Goal: Task Accomplishment & Management: Use online tool/utility

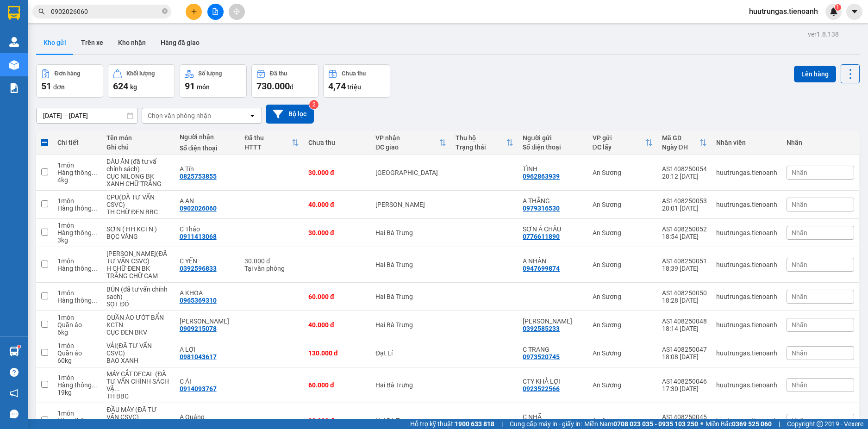
click at [44, 144] on span at bounding box center [44, 142] width 7 height 7
click at [44, 138] on input "checkbox" at bounding box center [44, 138] width 0 height 0
checkbox input "true"
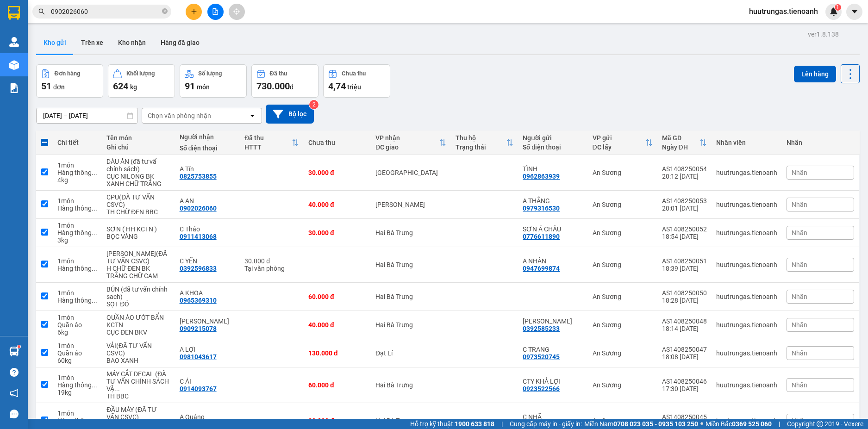
checkbox input "true"
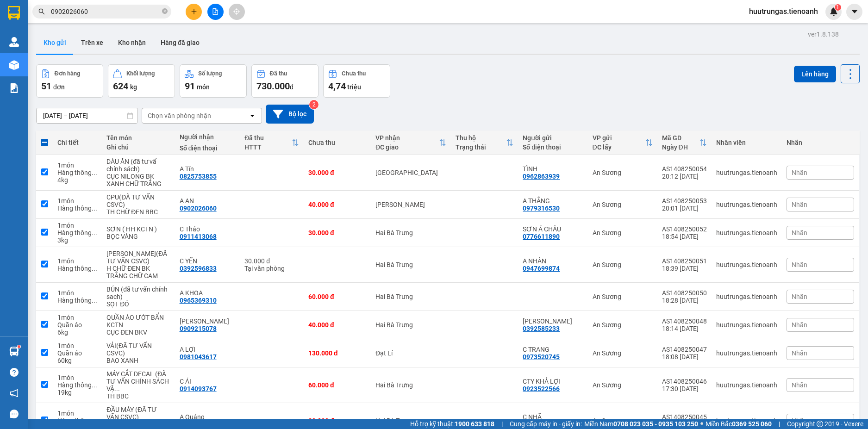
checkbox input "true"
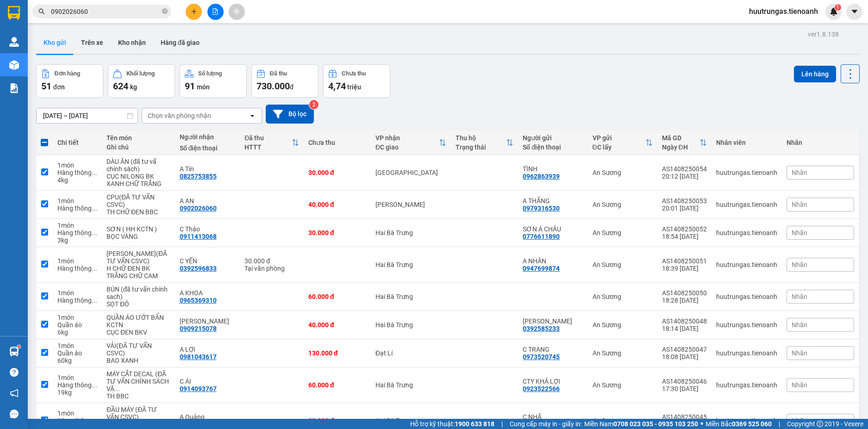
checkbox input "true"
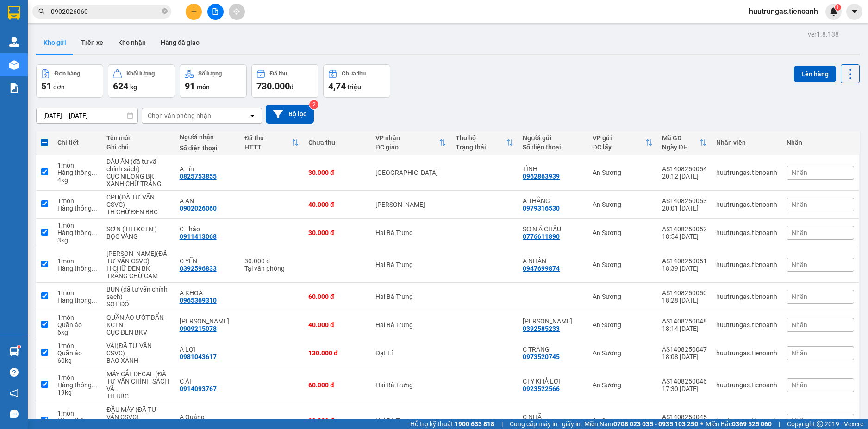
checkbox input "true"
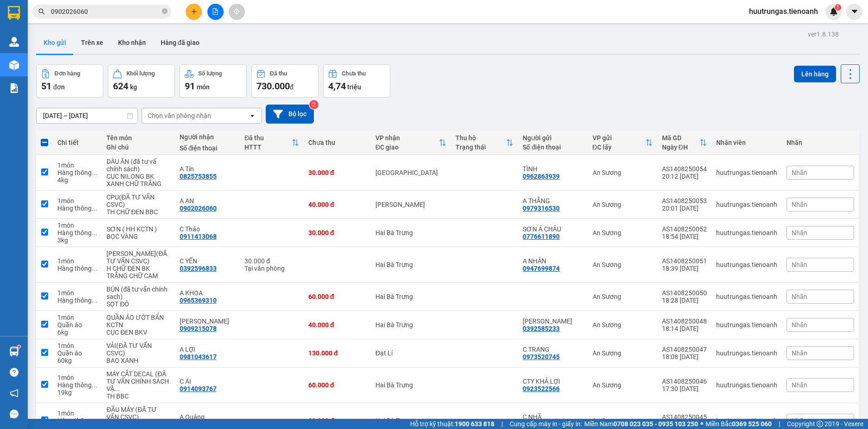
checkbox input "true"
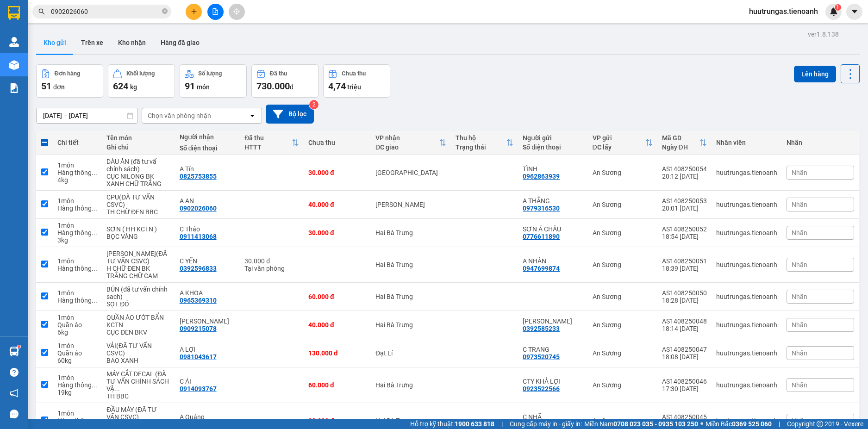
checkbox input "true"
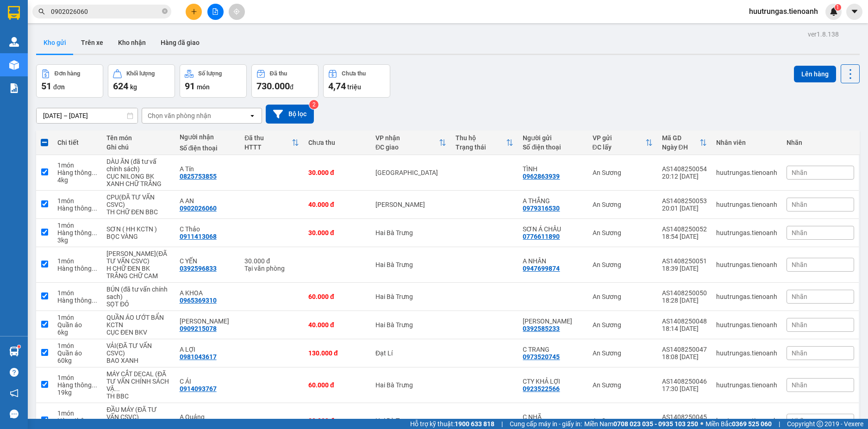
checkbox input "true"
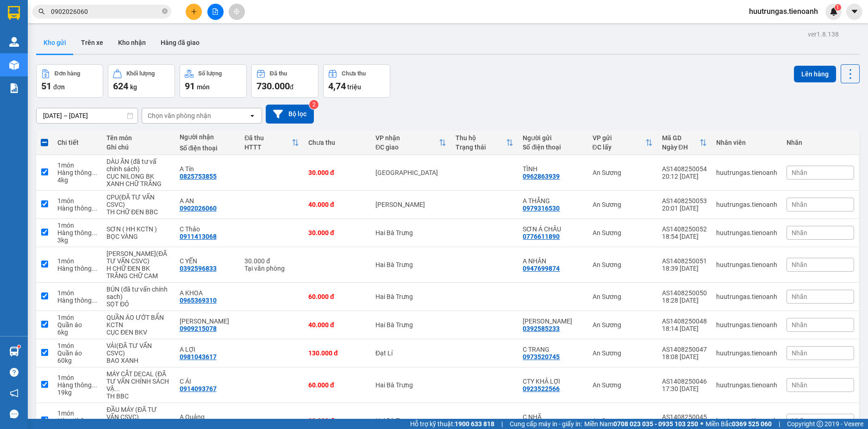
checkbox input "true"
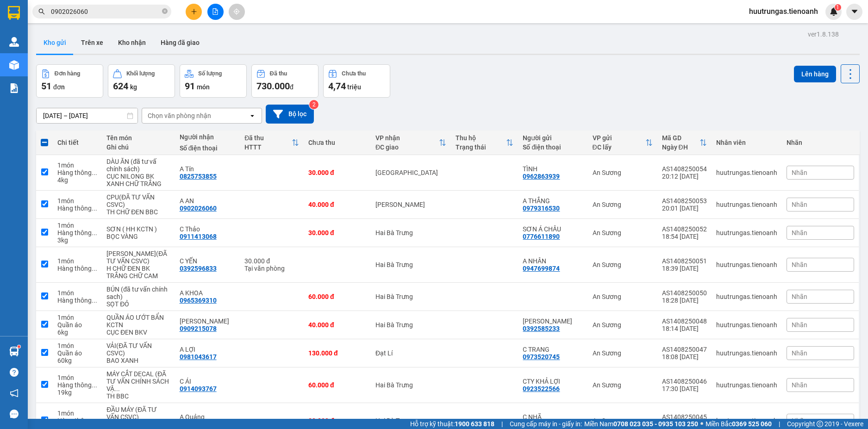
checkbox input "true"
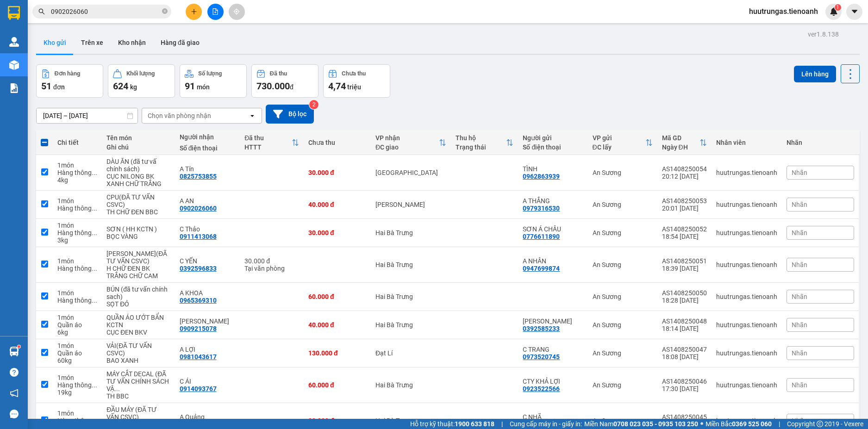
checkbox input "true"
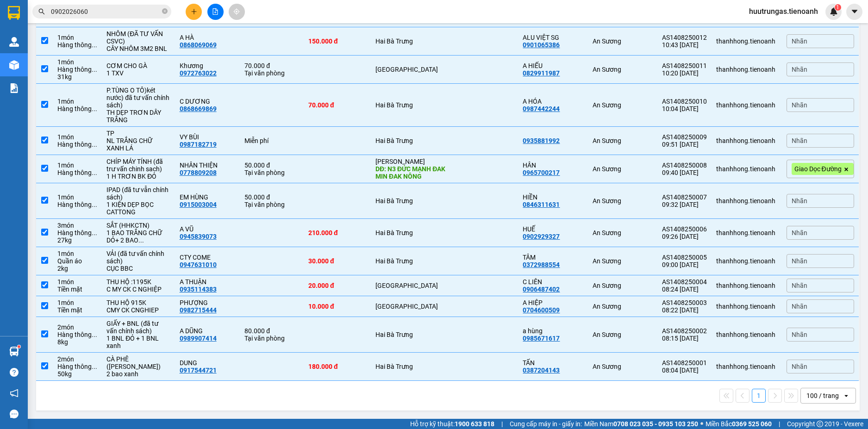
scroll to position [1379, 0]
click at [40, 183] on td at bounding box center [44, 169] width 17 height 28
checkbox input "false"
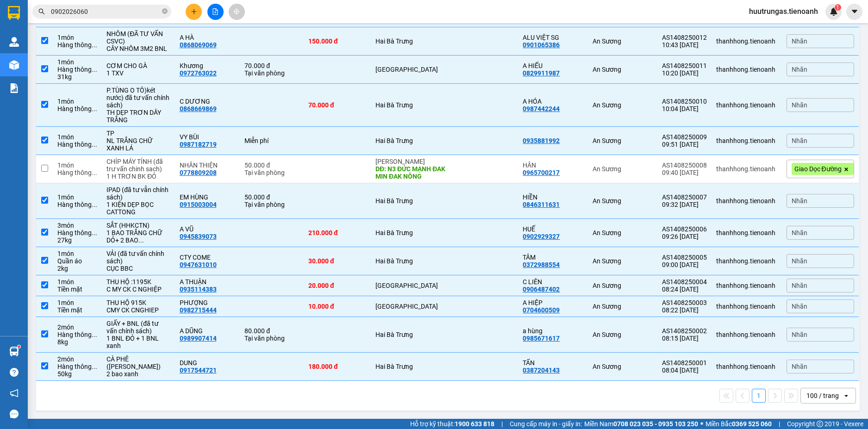
scroll to position [1437, 0]
click at [809, 399] on div "100 / trang" at bounding box center [822, 395] width 32 height 9
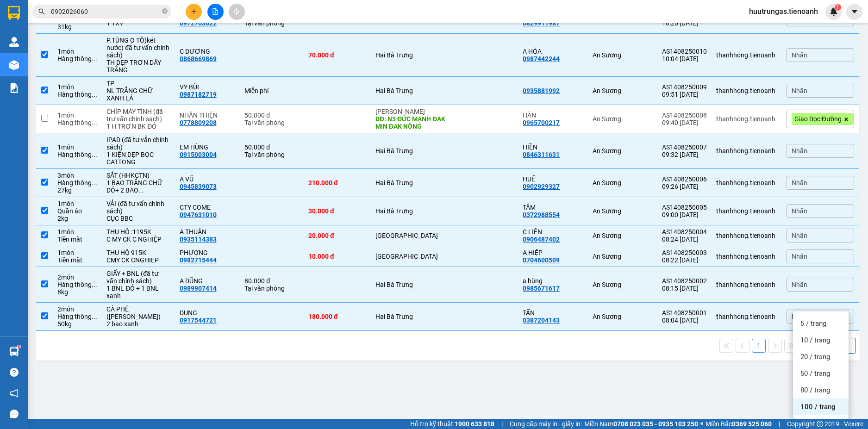
click at [812, 402] on span "100 / trang" at bounding box center [817, 406] width 35 height 9
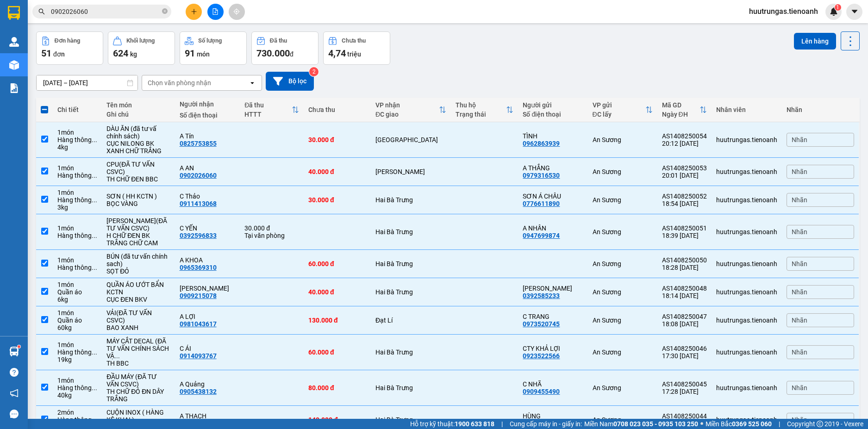
scroll to position [0, 0]
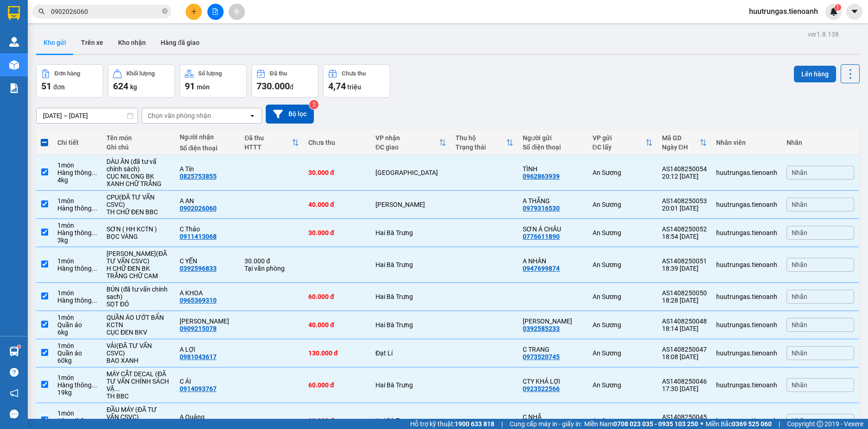
click at [800, 74] on button "Lên hàng" at bounding box center [815, 74] width 42 height 17
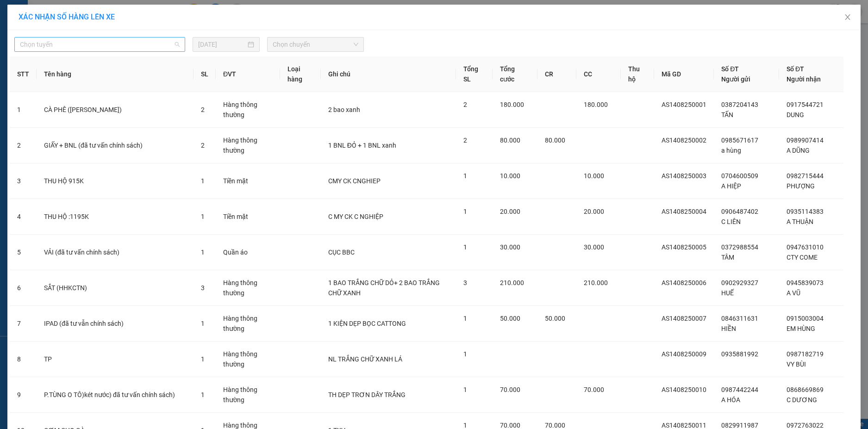
click at [160, 43] on span "Chọn tuyến" at bounding box center [100, 44] width 160 height 14
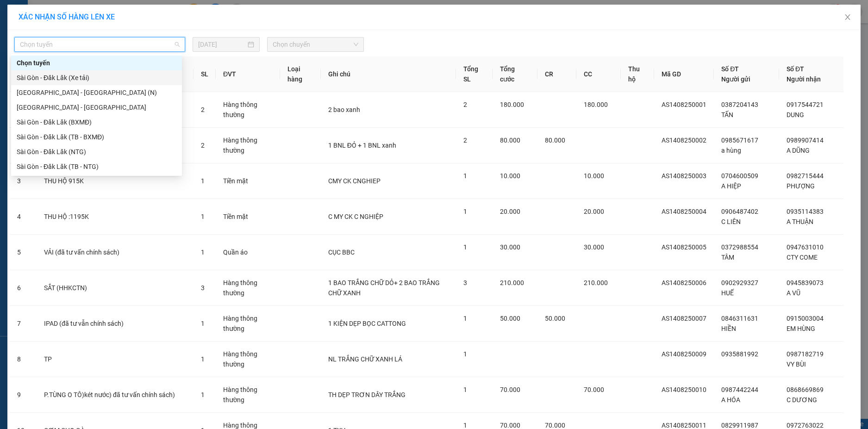
click at [100, 77] on div "Sài Gòn - Đăk Lăk (Xe tải)" at bounding box center [97, 78] width 160 height 10
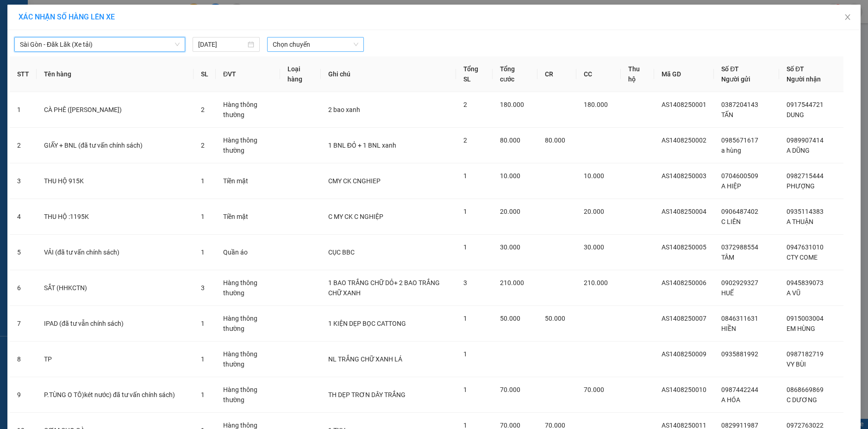
click at [306, 39] on span "Chọn chuyến" at bounding box center [316, 44] width 86 height 14
click at [301, 81] on div "22:00" at bounding box center [305, 78] width 72 height 10
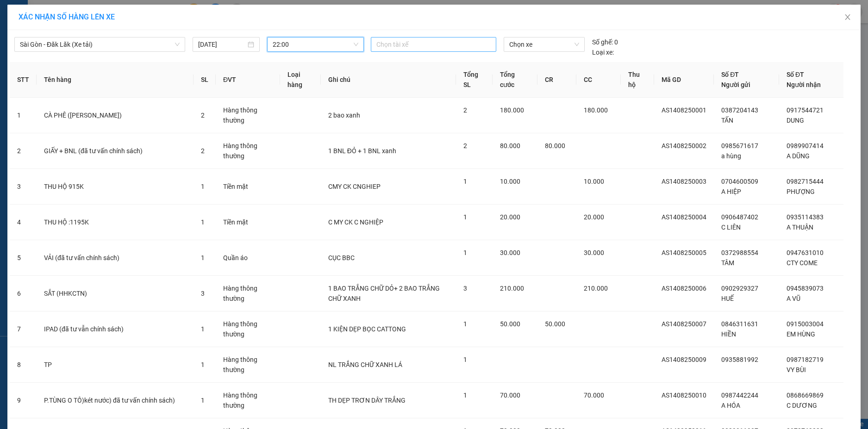
click at [421, 44] on div at bounding box center [433, 44] width 121 height 11
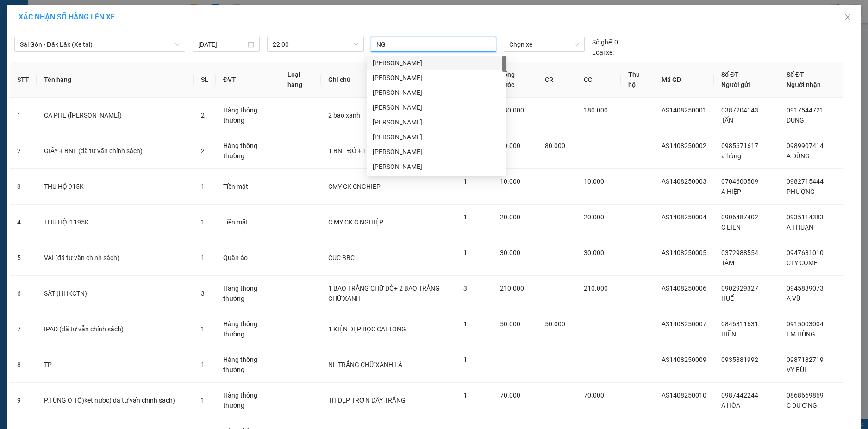
type input "N"
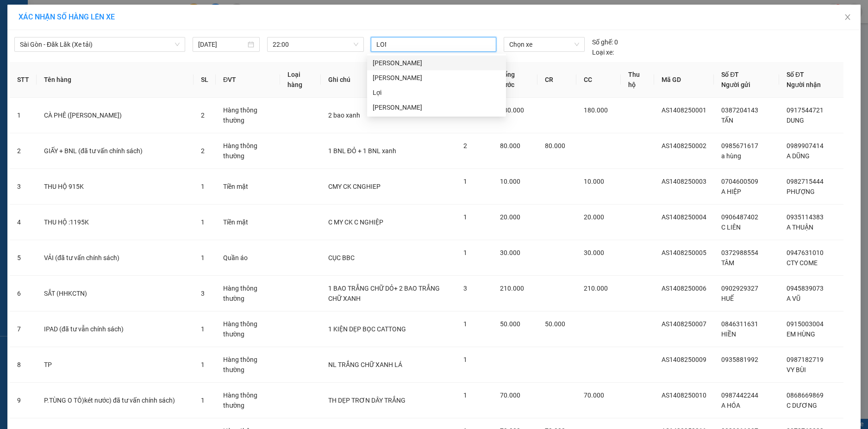
type input "LONG"
click at [432, 93] on div "[PERSON_NAME]" at bounding box center [437, 92] width 128 height 10
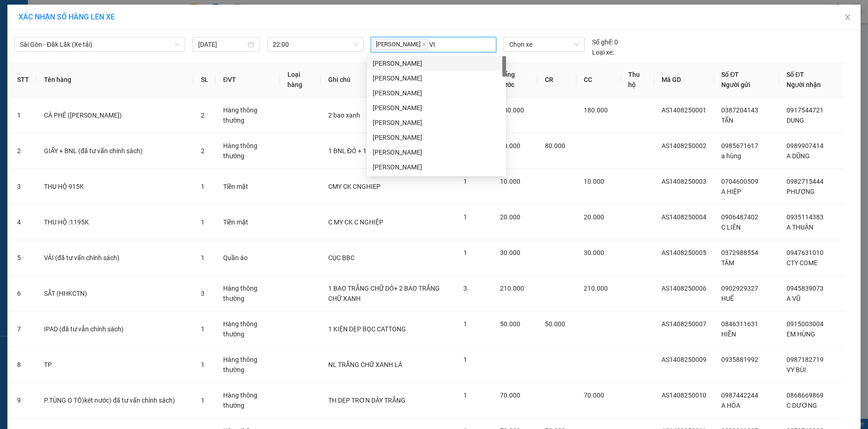
type input "V"
type input "QUOC"
click at [426, 45] on icon "close" at bounding box center [424, 44] width 5 height 5
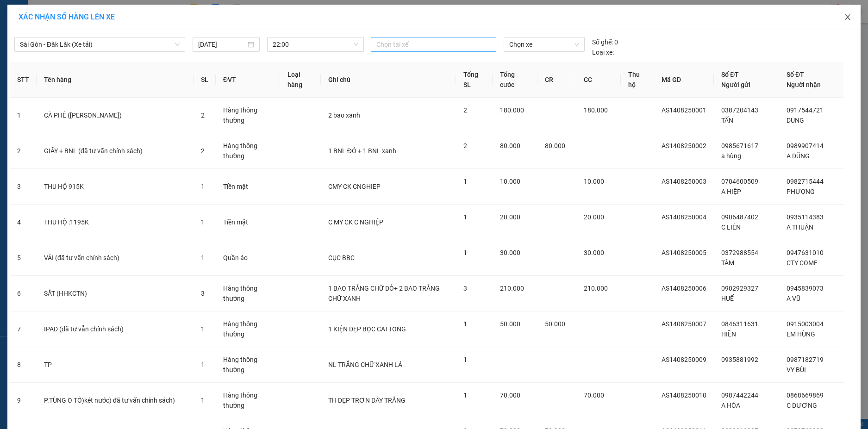
click at [844, 17] on icon "close" at bounding box center [847, 16] width 7 height 7
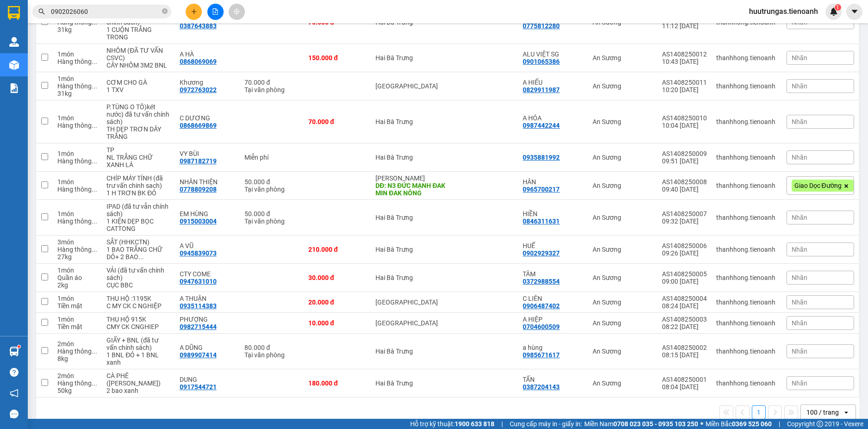
scroll to position [1353, 0]
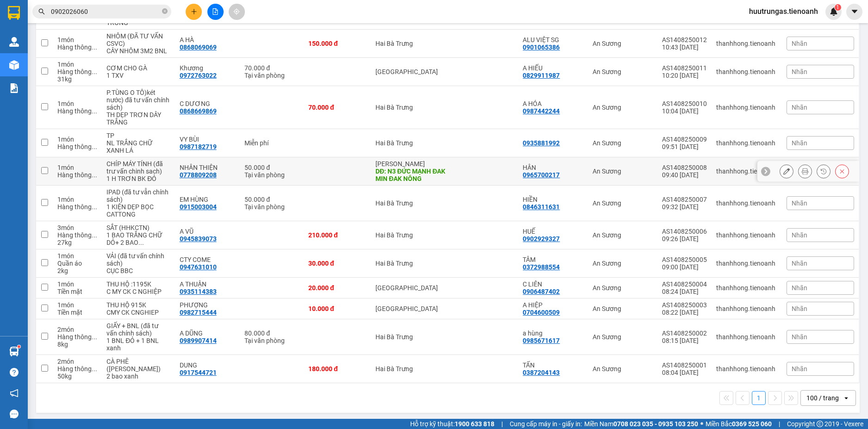
click at [50, 186] on td at bounding box center [44, 171] width 17 height 28
checkbox input "true"
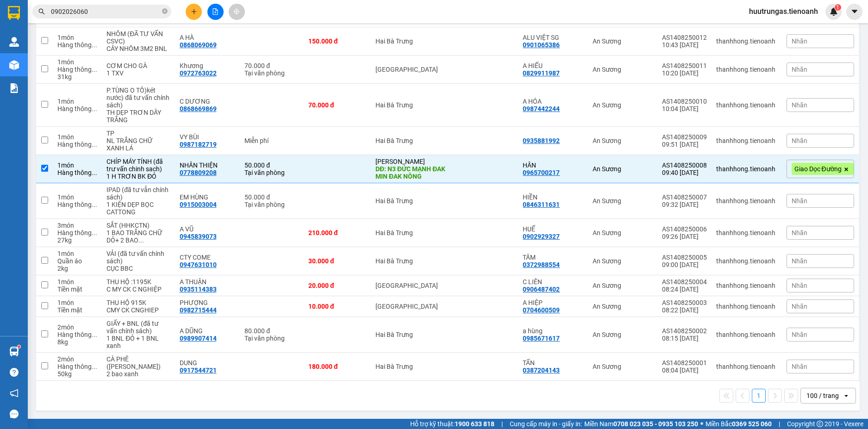
scroll to position [1437, 0]
click at [825, 396] on div "100 / trang" at bounding box center [822, 395] width 32 height 9
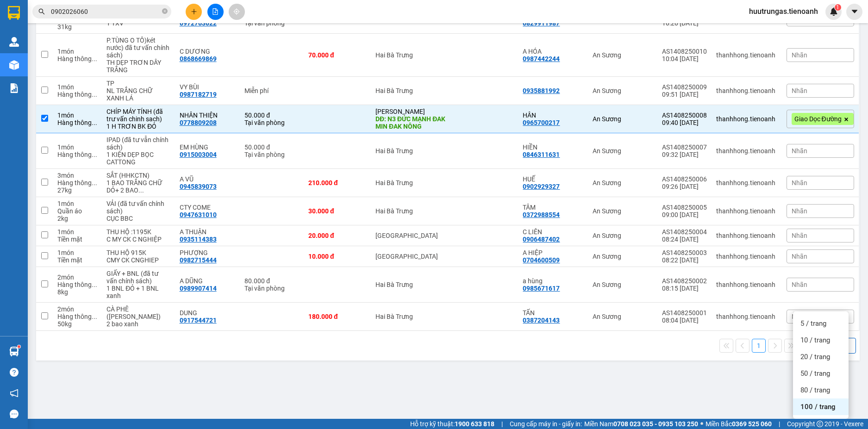
click at [807, 402] on span "100 / trang" at bounding box center [817, 406] width 35 height 9
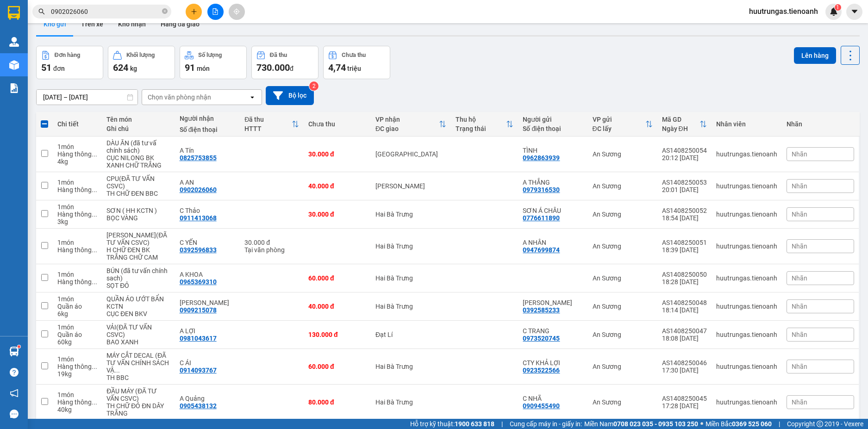
scroll to position [0, 0]
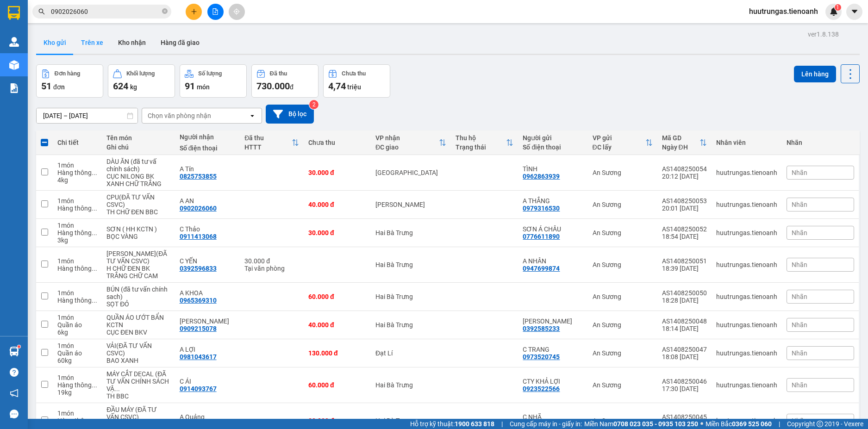
click at [96, 39] on button "Trên xe" at bounding box center [92, 42] width 37 height 22
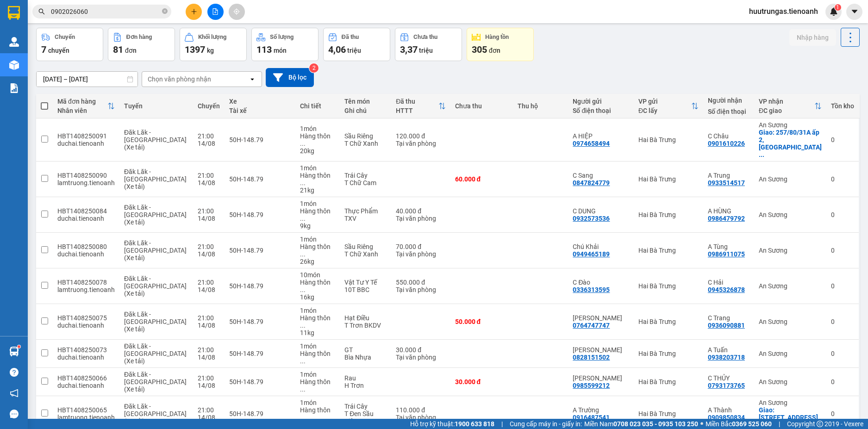
scroll to position [43, 0]
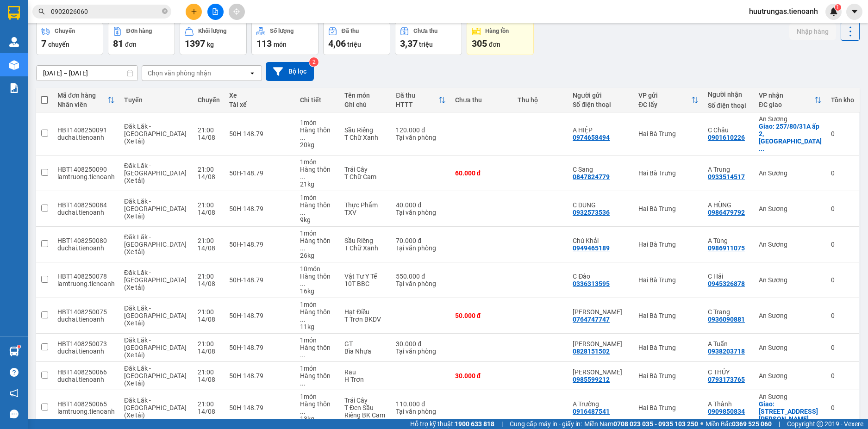
click at [816, 368] on span "100 / trang" at bounding box center [816, 366] width 33 height 9
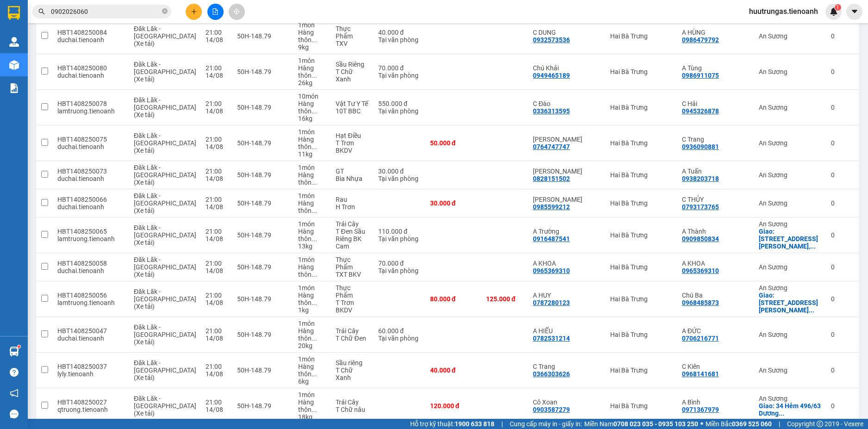
scroll to position [0, 0]
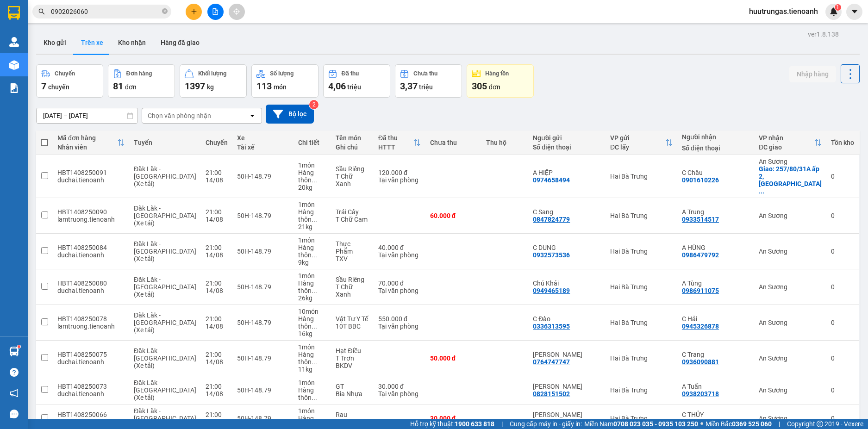
click at [222, 121] on div "Chọn văn phòng nhận" at bounding box center [195, 115] width 106 height 15
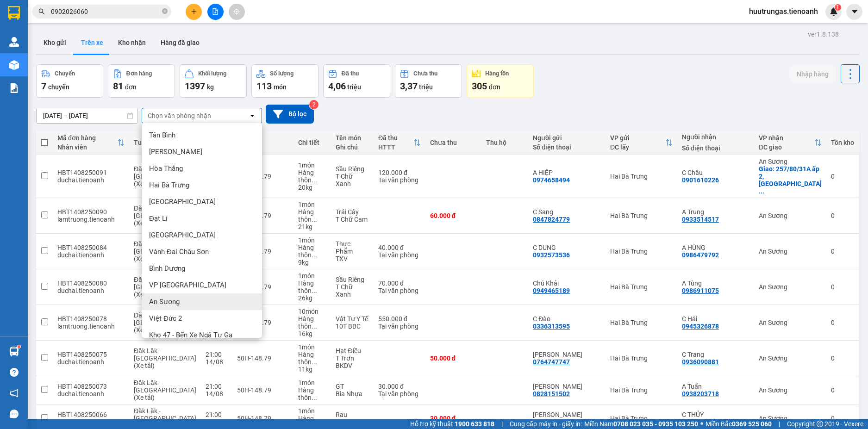
click at [176, 301] on span "An Sương" at bounding box center [164, 301] width 31 height 9
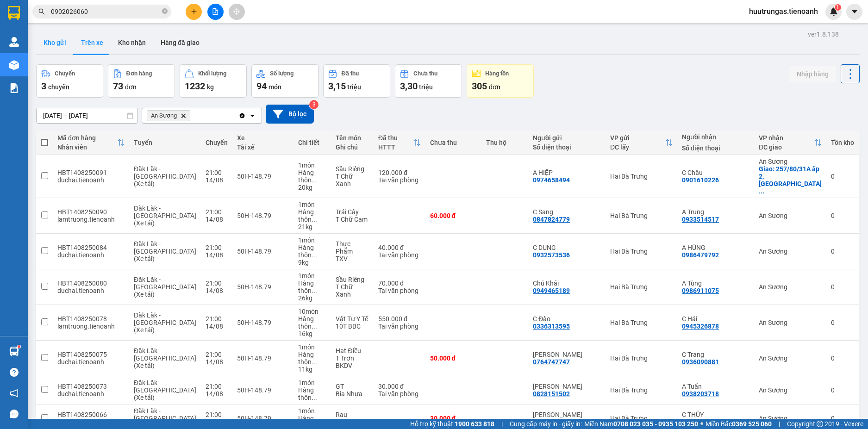
click at [55, 43] on button "Kho gửi" at bounding box center [54, 42] width 37 height 22
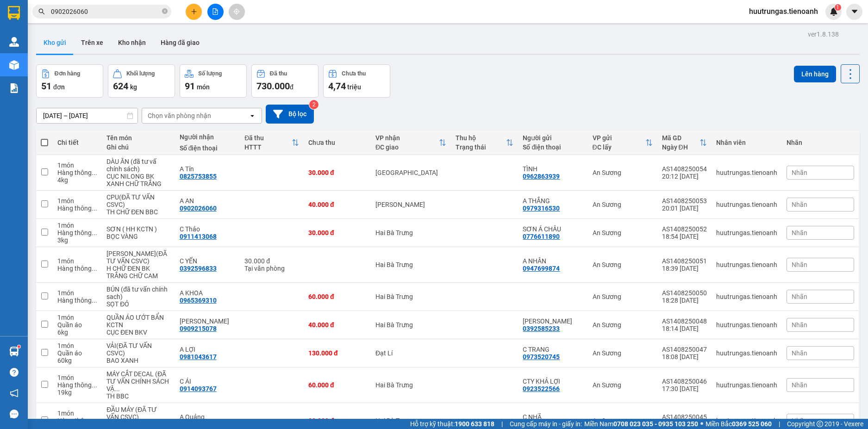
click at [47, 144] on span at bounding box center [44, 142] width 7 height 7
click at [44, 138] on input "checkbox" at bounding box center [44, 138] width 0 height 0
checkbox input "true"
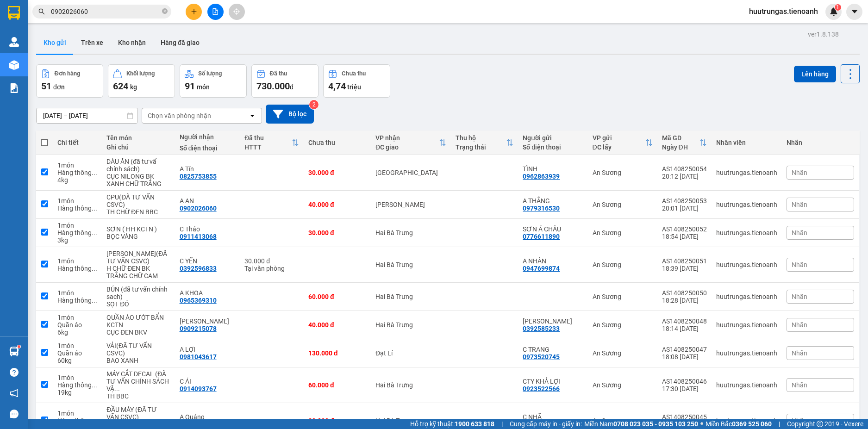
checkbox input "true"
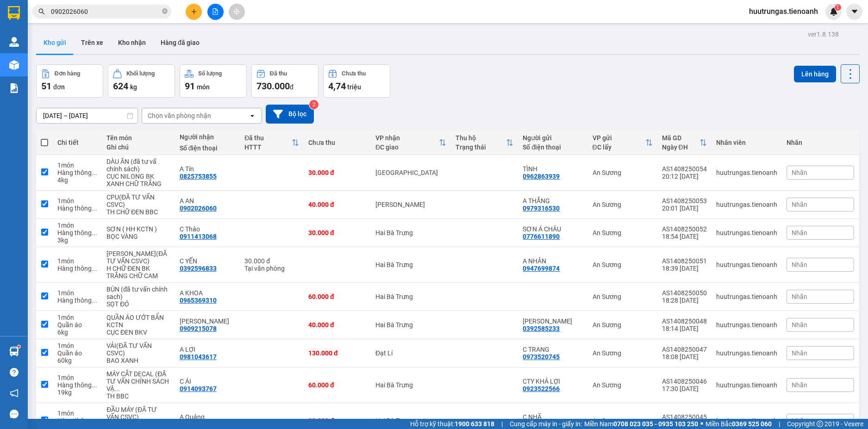
checkbox input "true"
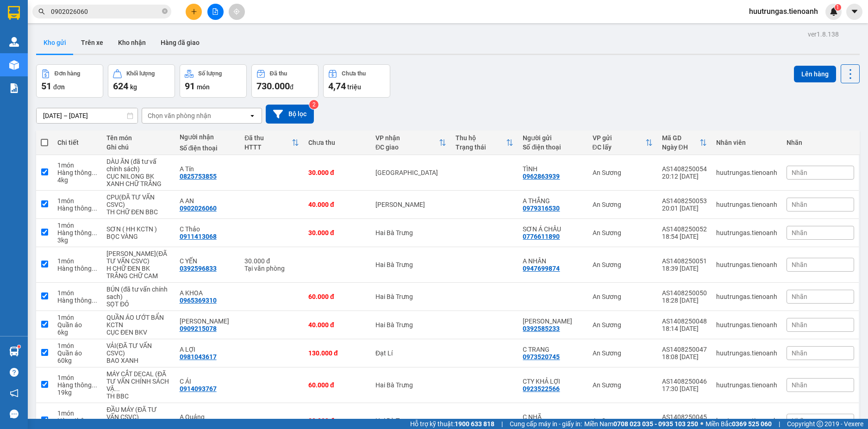
checkbox input "true"
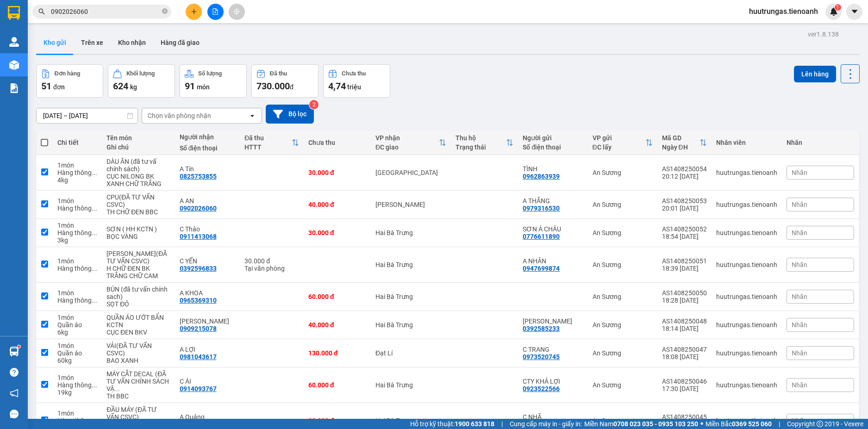
checkbox input "true"
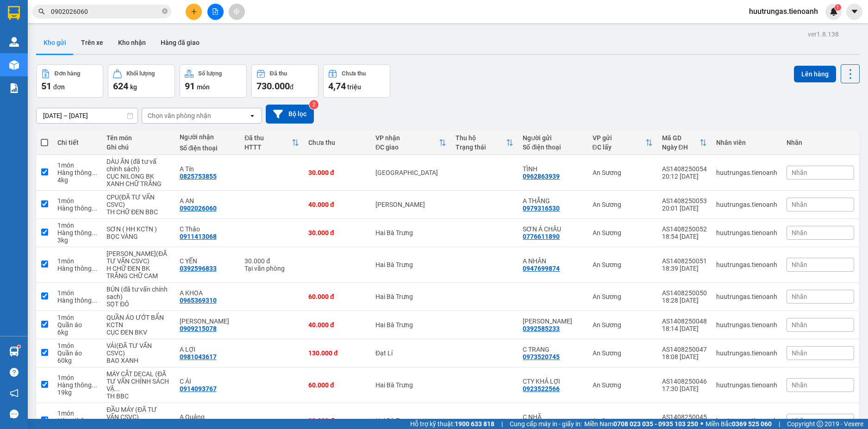
checkbox input "true"
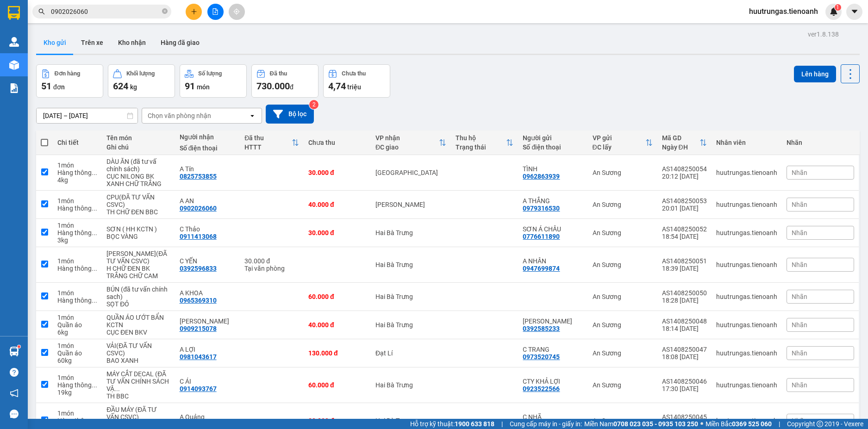
checkbox input "true"
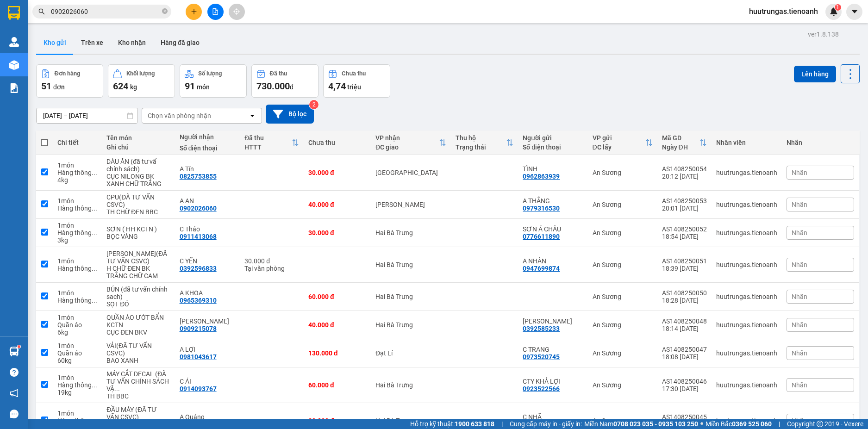
checkbox input "true"
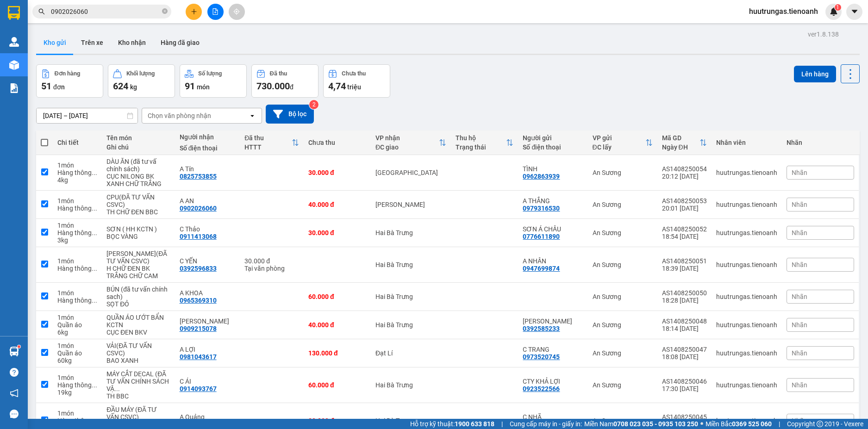
checkbox input "true"
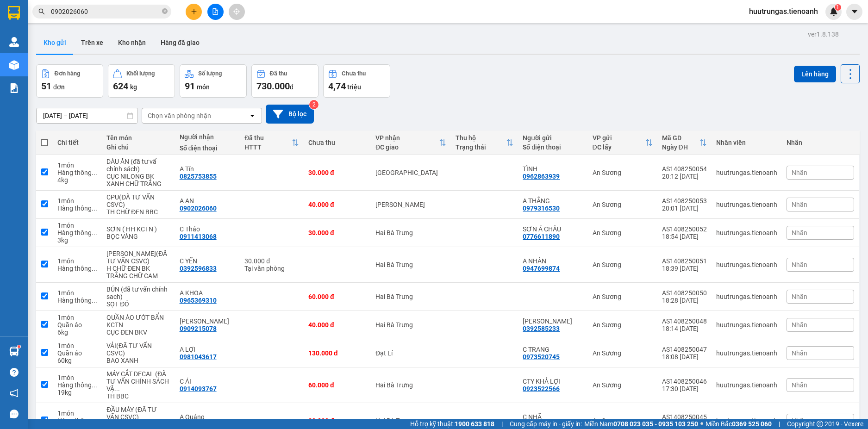
checkbox input "true"
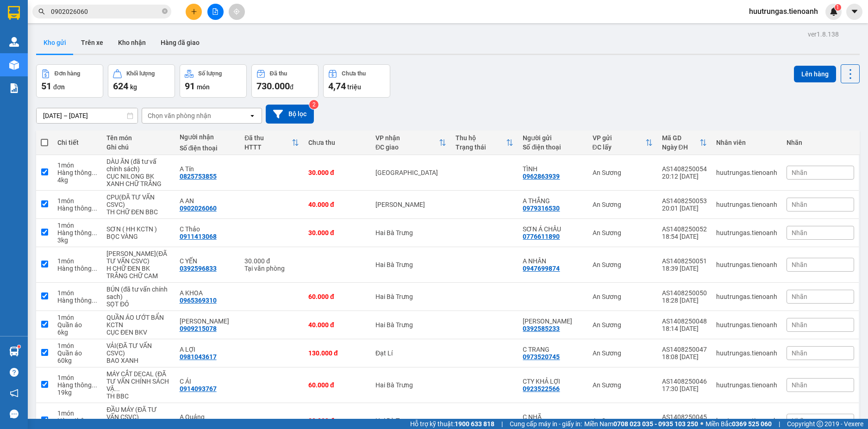
checkbox input "true"
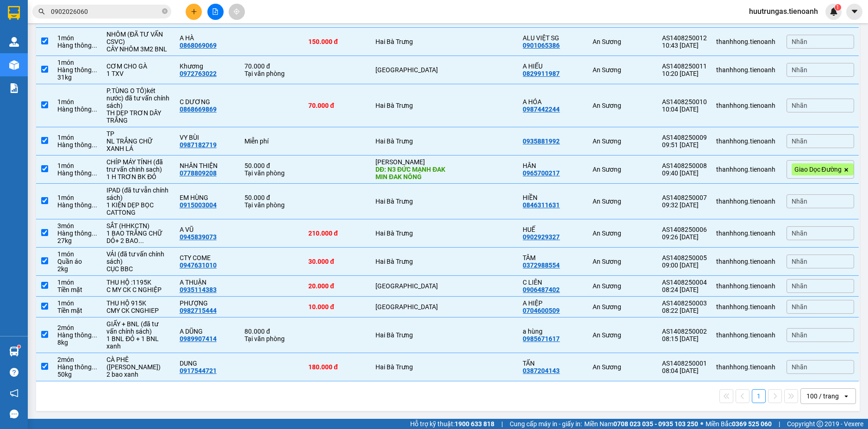
scroll to position [1418, 0]
click at [50, 169] on td at bounding box center [44, 169] width 17 height 28
checkbox input "false"
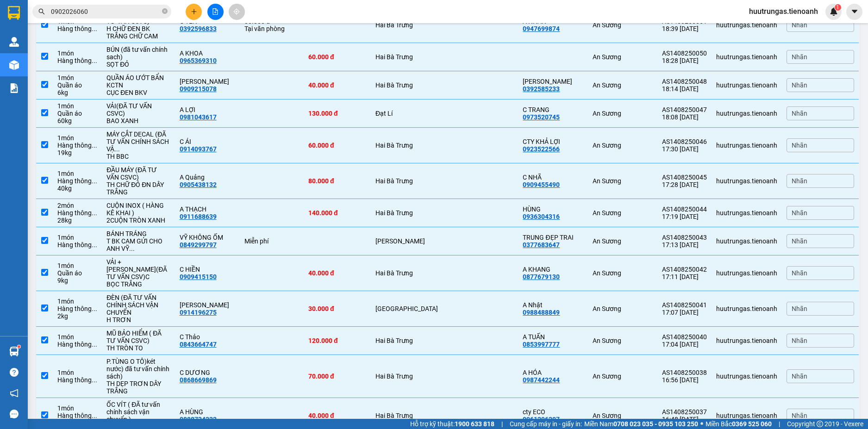
scroll to position [0, 0]
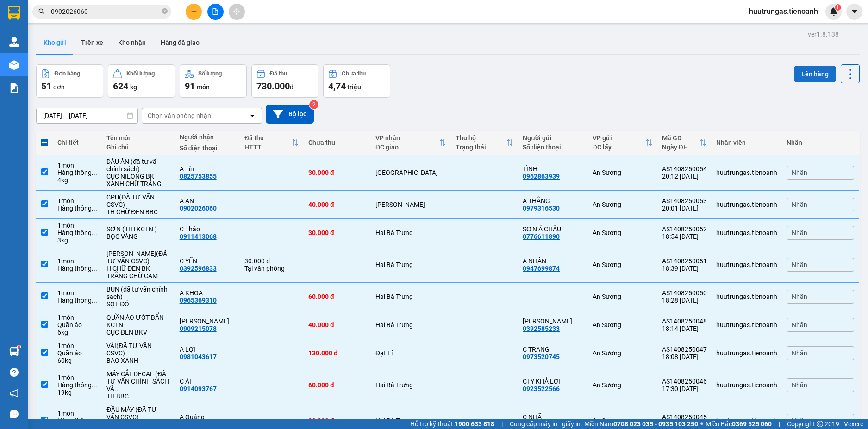
click at [812, 70] on button "Lên hàng" at bounding box center [815, 74] width 42 height 17
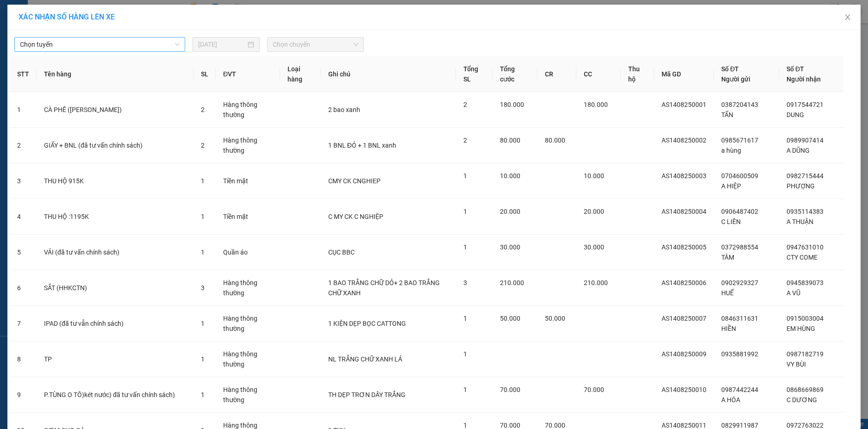
click at [131, 42] on span "Chọn tuyến" at bounding box center [100, 44] width 160 height 14
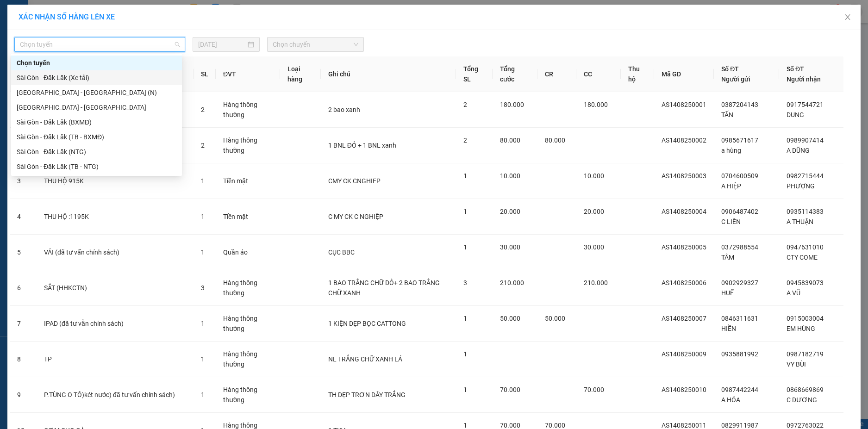
click at [94, 77] on div "Sài Gòn - Đăk Lăk (Xe tải)" at bounding box center [97, 78] width 160 height 10
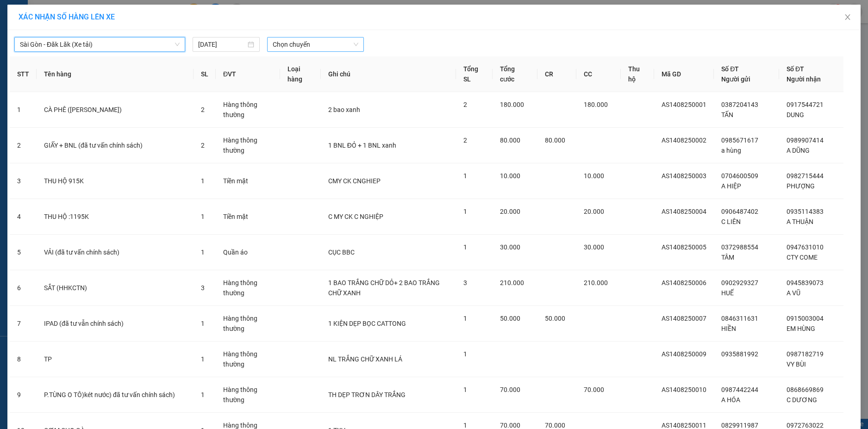
click at [325, 40] on span "Chọn chuyến" at bounding box center [316, 44] width 86 height 14
click at [315, 79] on div "22:00" at bounding box center [305, 78] width 72 height 10
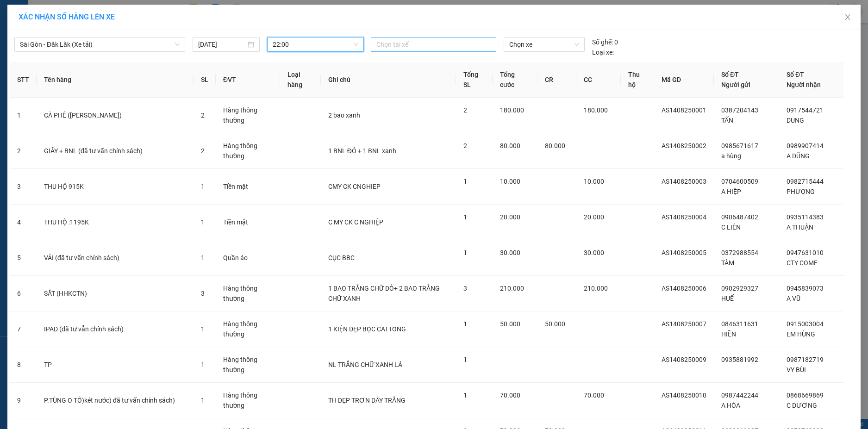
click at [394, 44] on div at bounding box center [433, 44] width 121 height 11
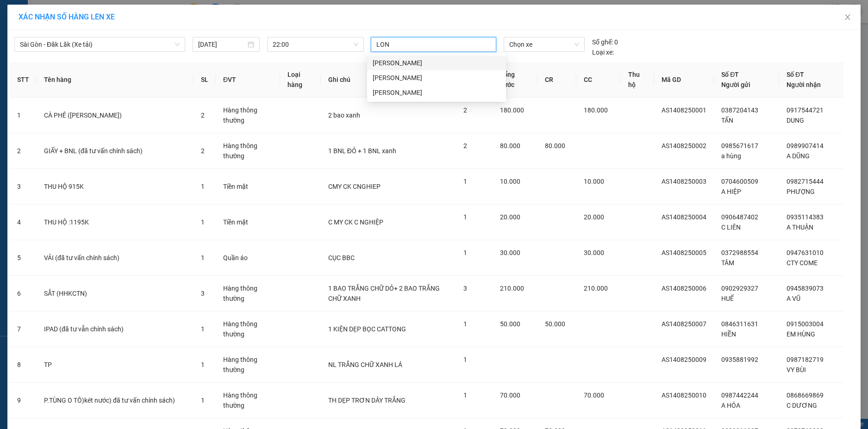
type input "LONG"
click at [418, 94] on div "[PERSON_NAME]" at bounding box center [437, 92] width 128 height 10
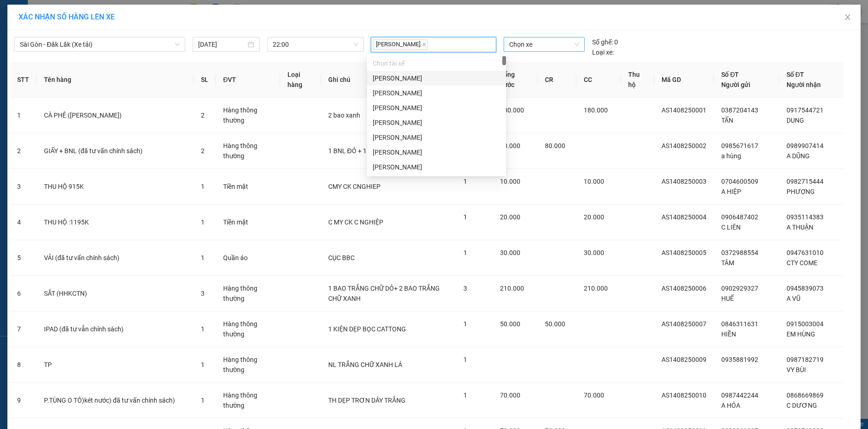
click at [556, 41] on span "Chọn xe" at bounding box center [544, 44] width 70 height 14
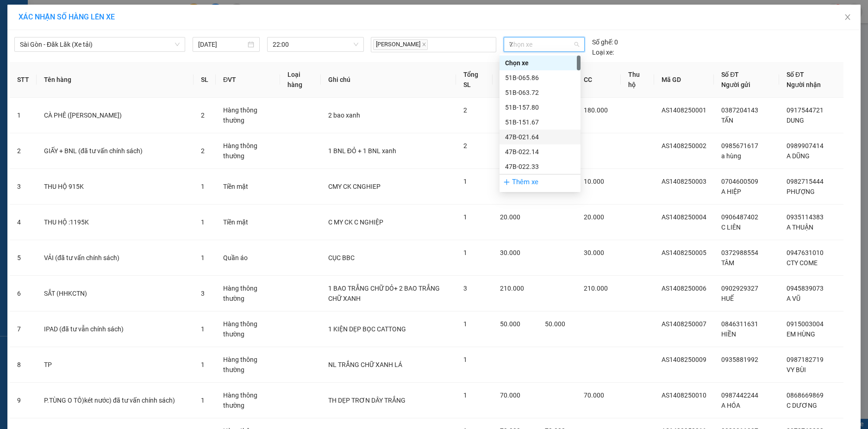
type input "78"
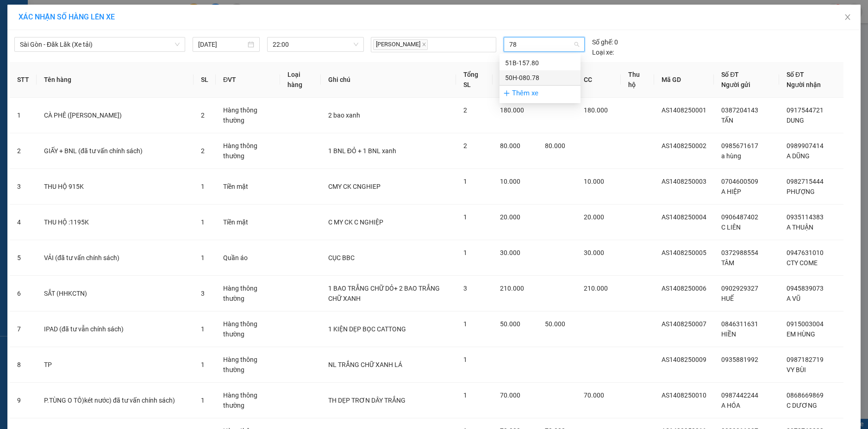
click at [549, 74] on div "50H-080.78" at bounding box center [540, 78] width 70 height 10
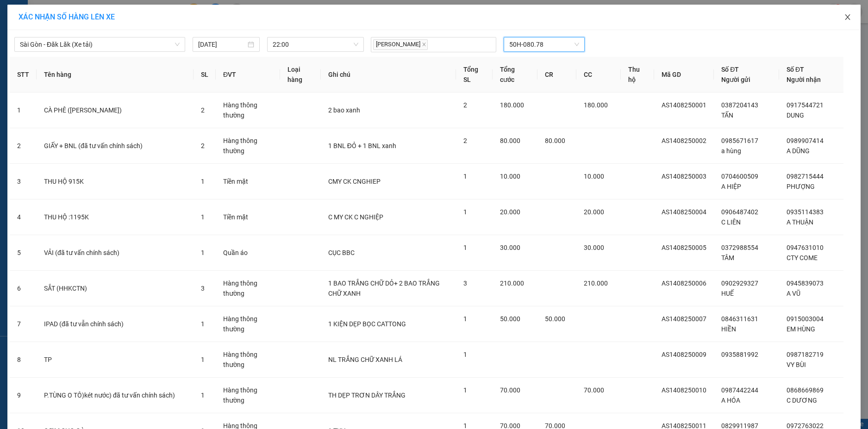
click at [844, 16] on icon "close" at bounding box center [847, 16] width 7 height 7
